Goal: Task Accomplishment & Management: Contribute content

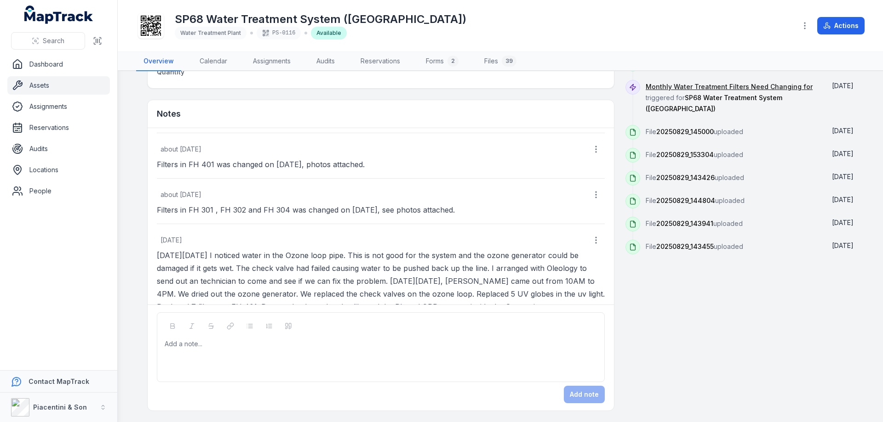
scroll to position [59, 0]
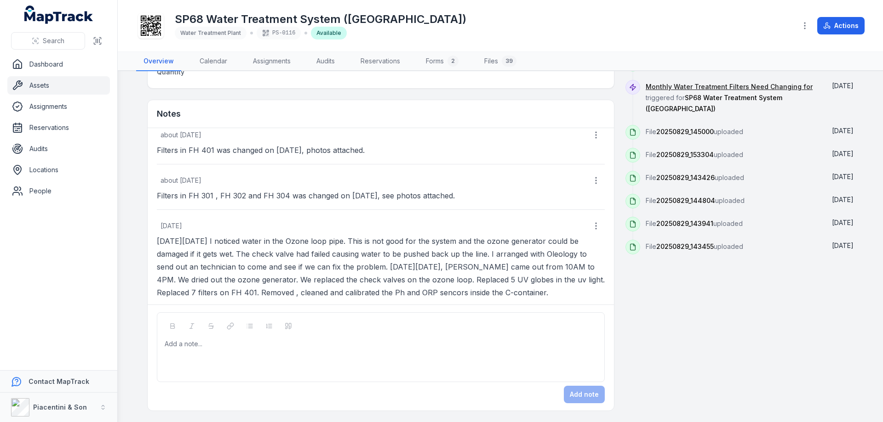
drag, startPoint x: 183, startPoint y: 345, endPoint x: 209, endPoint y: 351, distance: 26.4
click at [183, 345] on div at bounding box center [381, 344] width 432 height 9
click at [237, 343] on span "**********" at bounding box center [209, 344] width 88 height 6
drag, startPoint x: 239, startPoint y: 346, endPoint x: 243, endPoint y: 360, distance: 14.6
click at [239, 346] on span "**********" at bounding box center [209, 344] width 88 height 6
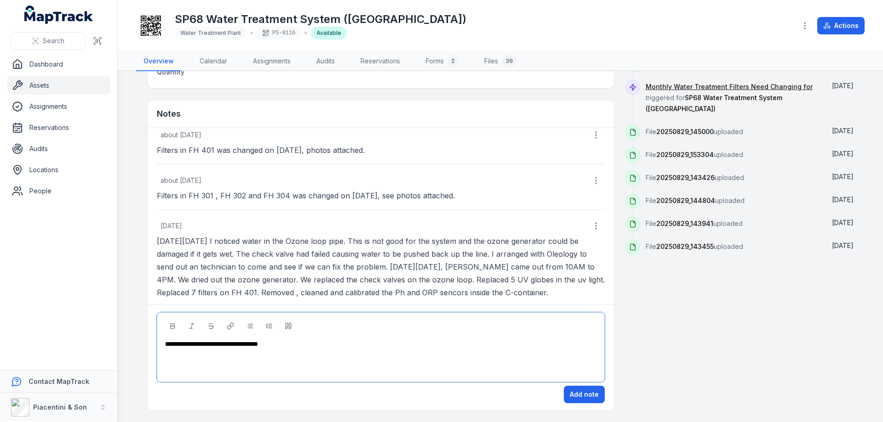
click at [250, 345] on span "**********" at bounding box center [211, 344] width 93 height 6
click at [576, 394] on button "Add note" at bounding box center [584, 394] width 41 height 17
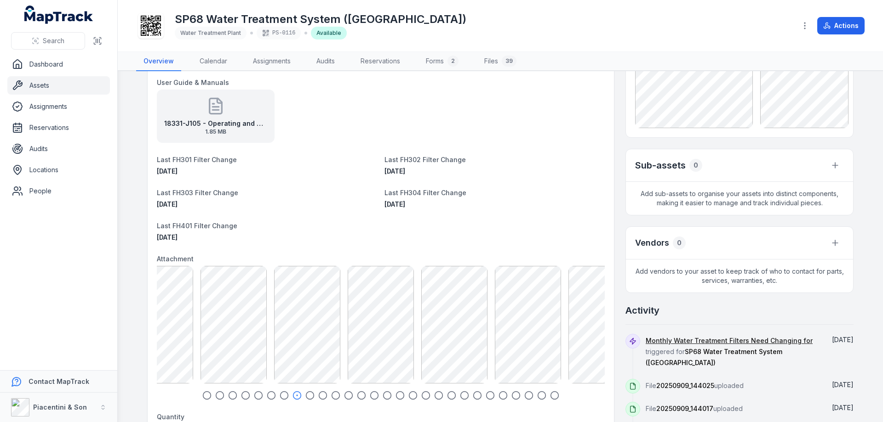
scroll to position [0, 0]
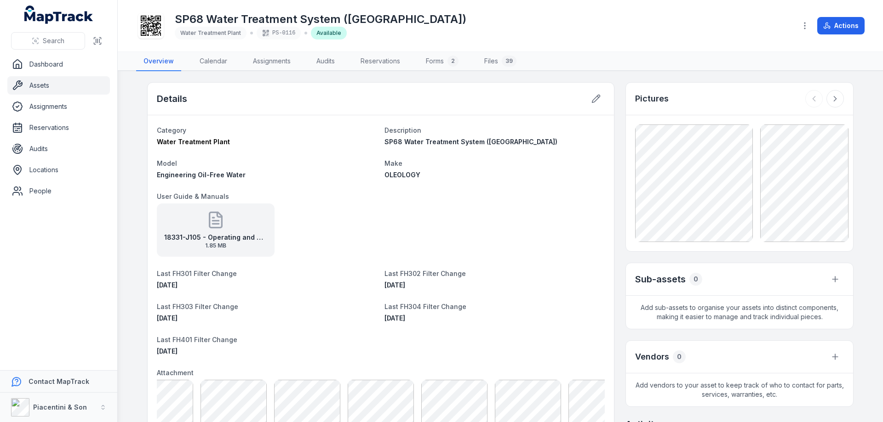
scroll to position [59, 0]
click at [581, 192] on dt "User Guide & Manuals" at bounding box center [381, 196] width 448 height 11
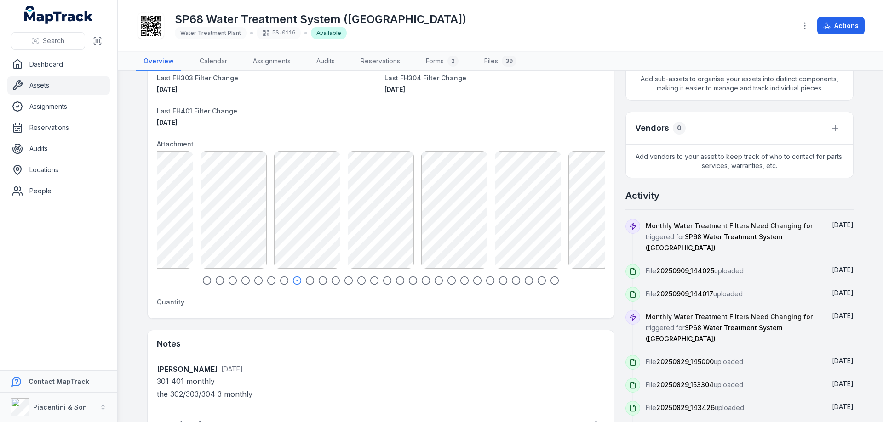
scroll to position [245, 0]
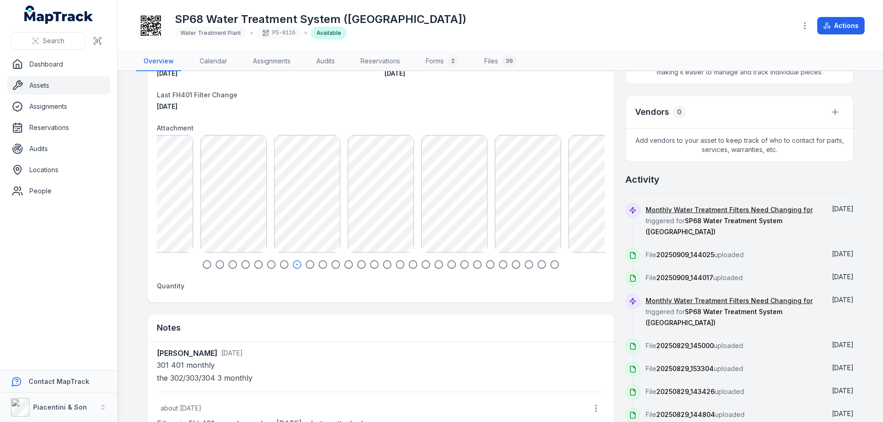
click at [202, 264] on icon "button" at bounding box center [206, 264] width 9 height 9
click at [547, 264] on icon "button" at bounding box center [547, 264] width 9 height 9
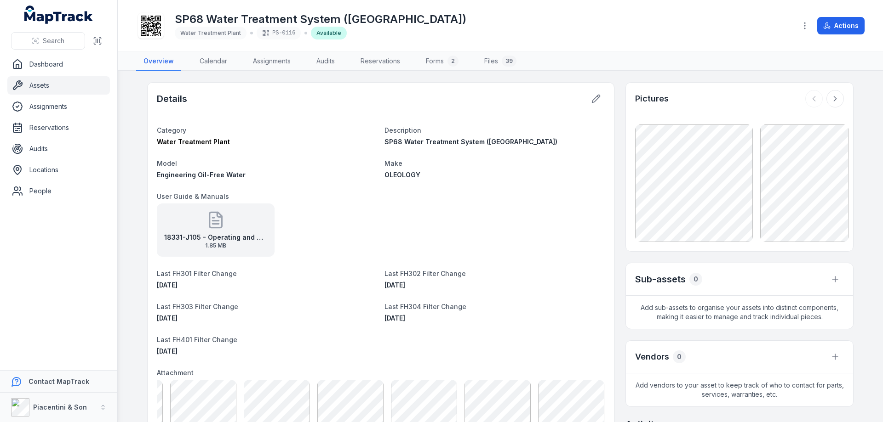
scroll to position [245, 0]
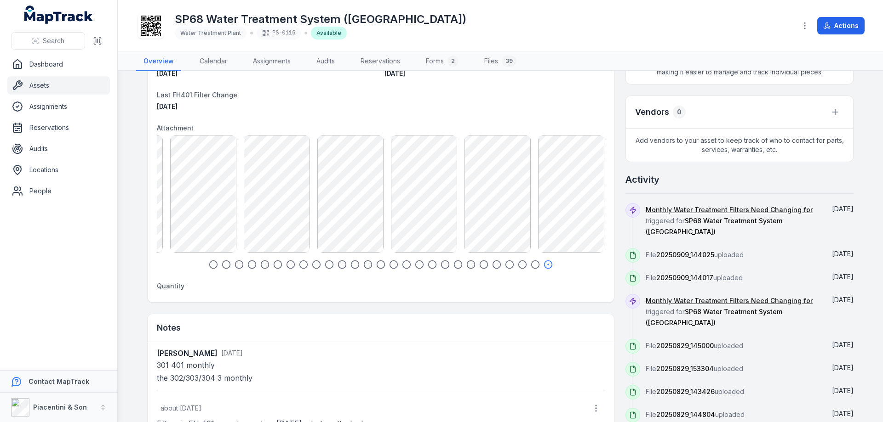
click at [211, 262] on icon "button" at bounding box center [213, 264] width 9 height 9
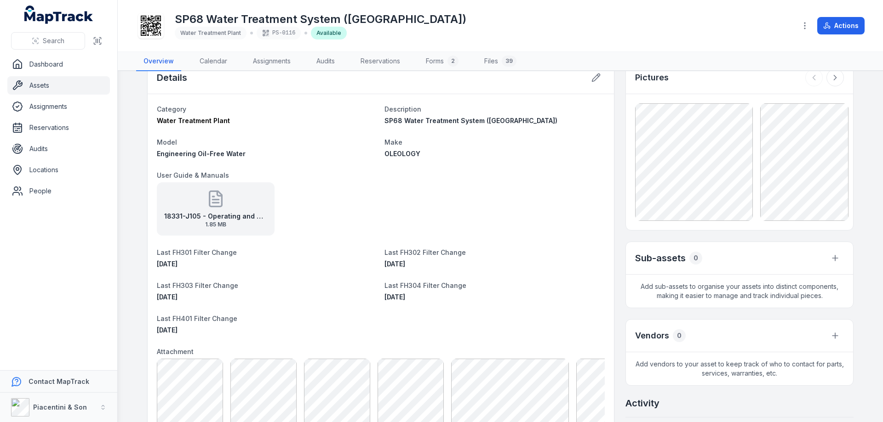
scroll to position [0, 0]
